Goal: Navigation & Orientation: Go to known website

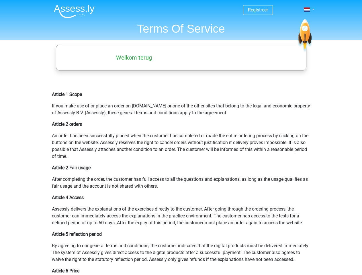
click at [308, 10] on span at bounding box center [307, 9] width 6 height 5
